Goal: Information Seeking & Learning: Understand process/instructions

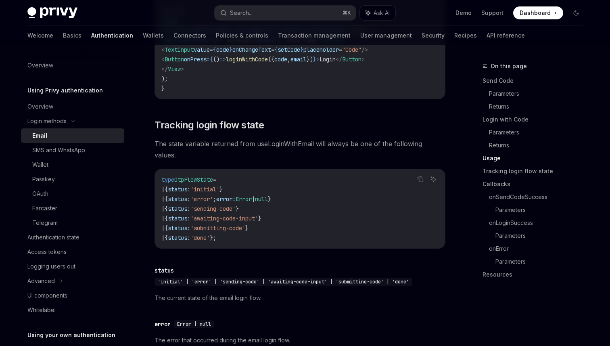
scroll to position [890, 0]
click at [235, 206] on span "'sending-code'" at bounding box center [212, 209] width 45 height 7
click at [162, 144] on span "The state variable returned from useLoginWithEmail will always be one of the fo…" at bounding box center [299, 150] width 291 height 23
click at [269, 90] on div "import { useState } from 'react' ; import { useLoginWithEmail } from '@privy-io…" at bounding box center [300, 12] width 290 height 176
click at [267, 101] on div "To authenticate your users with a one-time passcode (OTP) sent to their email a…" at bounding box center [299, 131] width 291 height 1642
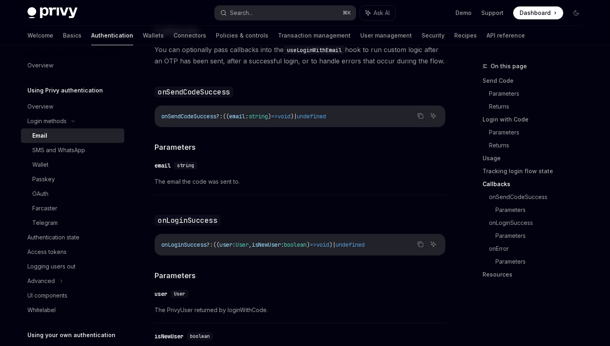
scroll to position [1265, 0]
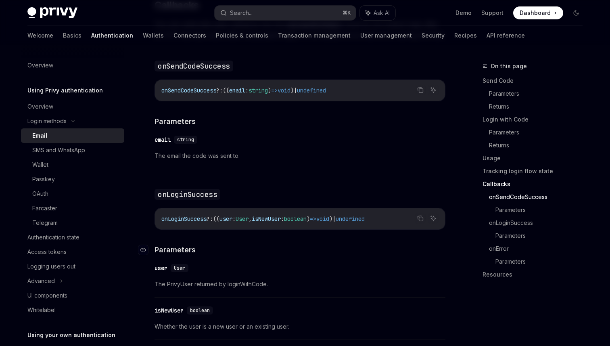
click at [165, 244] on span "Parameters" at bounding box center [174, 249] width 41 height 11
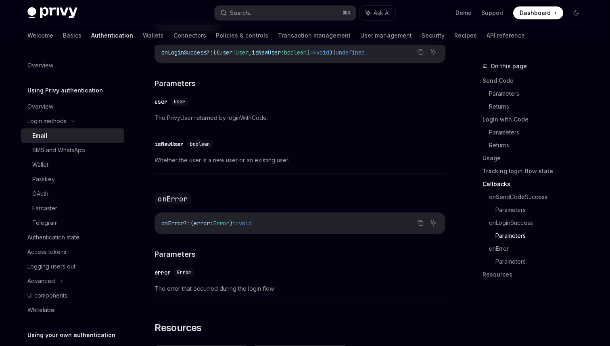
scroll to position [1432, 0]
click at [202, 247] on h4 "​ Parameters" at bounding box center [299, 252] width 291 height 11
click at [211, 266] on div "​ error Error" at bounding box center [295, 271] width 283 height 10
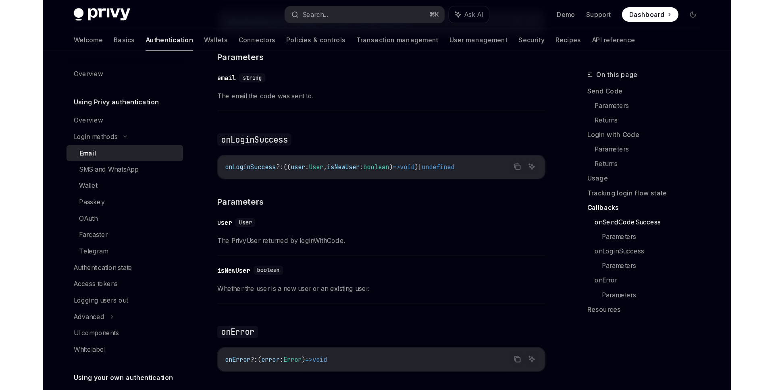
scroll to position [1277, 0]
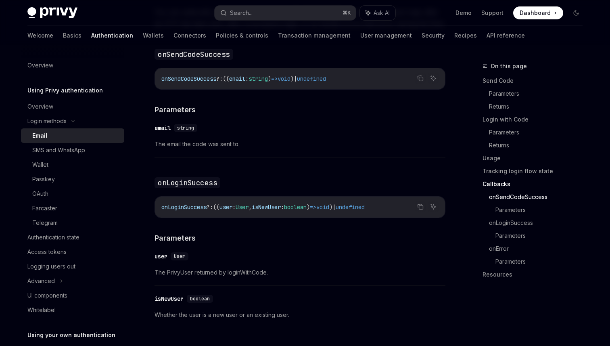
click at [229, 139] on span "The email the code was sent to." at bounding box center [299, 144] width 291 height 10
type textarea "*"
